Goal: Navigation & Orientation: Find specific page/section

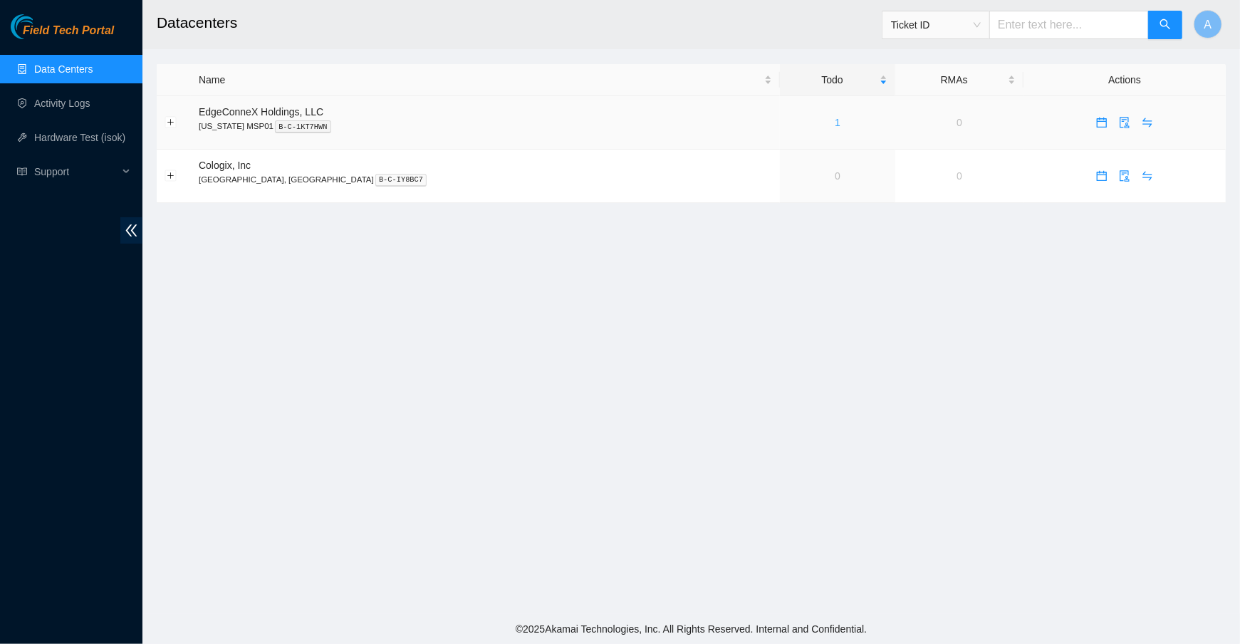
click at [835, 121] on link "1" at bounding box center [838, 122] width 6 height 11
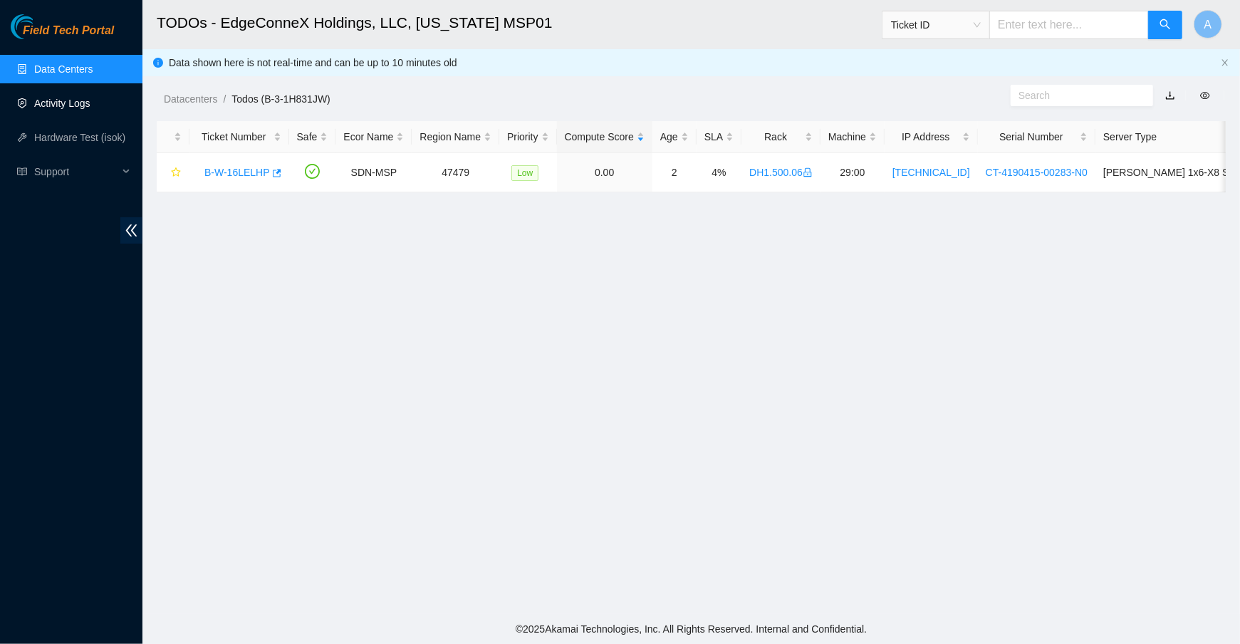
click at [51, 98] on link "Activity Logs" at bounding box center [62, 103] width 56 height 11
